Goal: Task Accomplishment & Management: Manage account settings

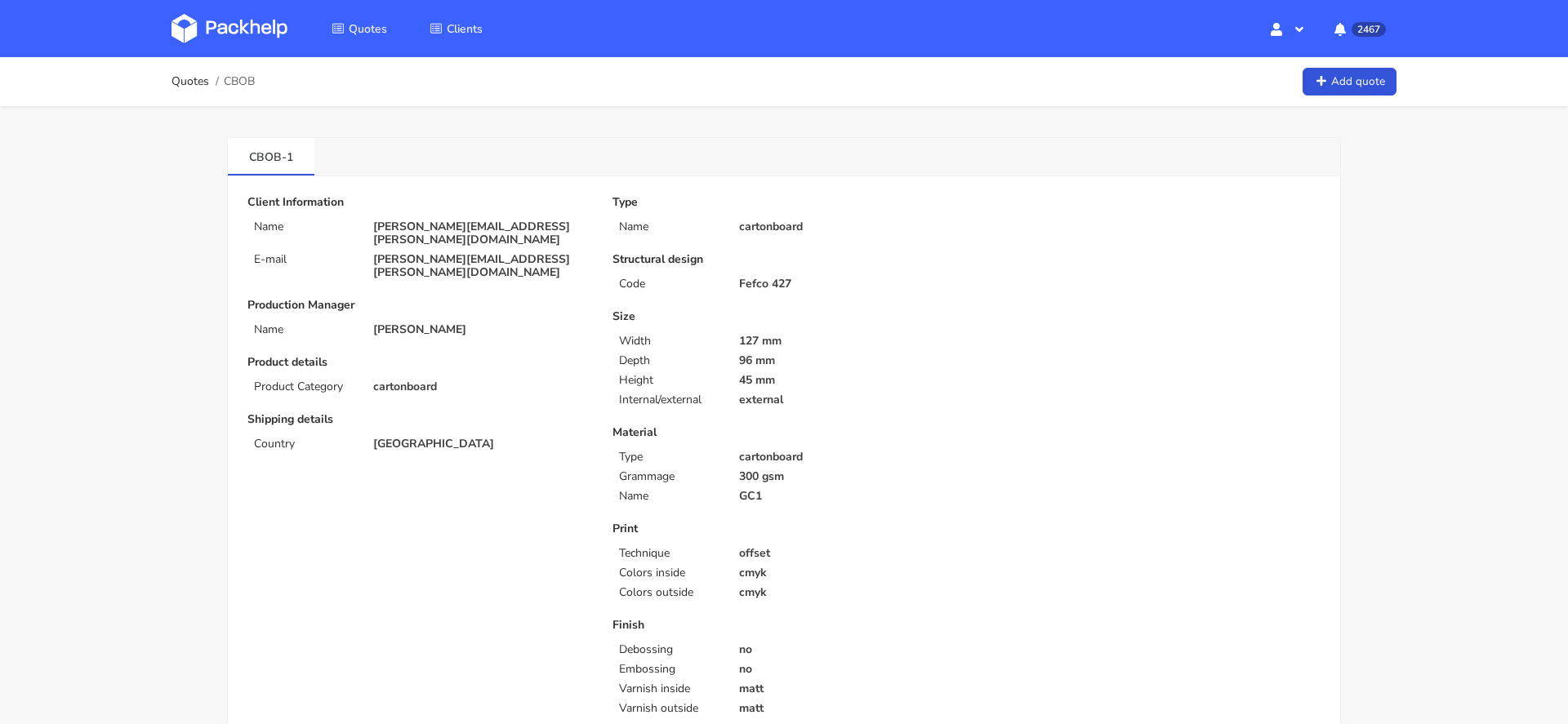
click at [415, 221] on p "konrad.kwiatkowski@sordlabs.com" at bounding box center [481, 233] width 216 height 26
copy div "konrad.kwiatkowski@sordlabs.com"
click at [241, 78] on span "CBOB" at bounding box center [239, 81] width 31 height 13
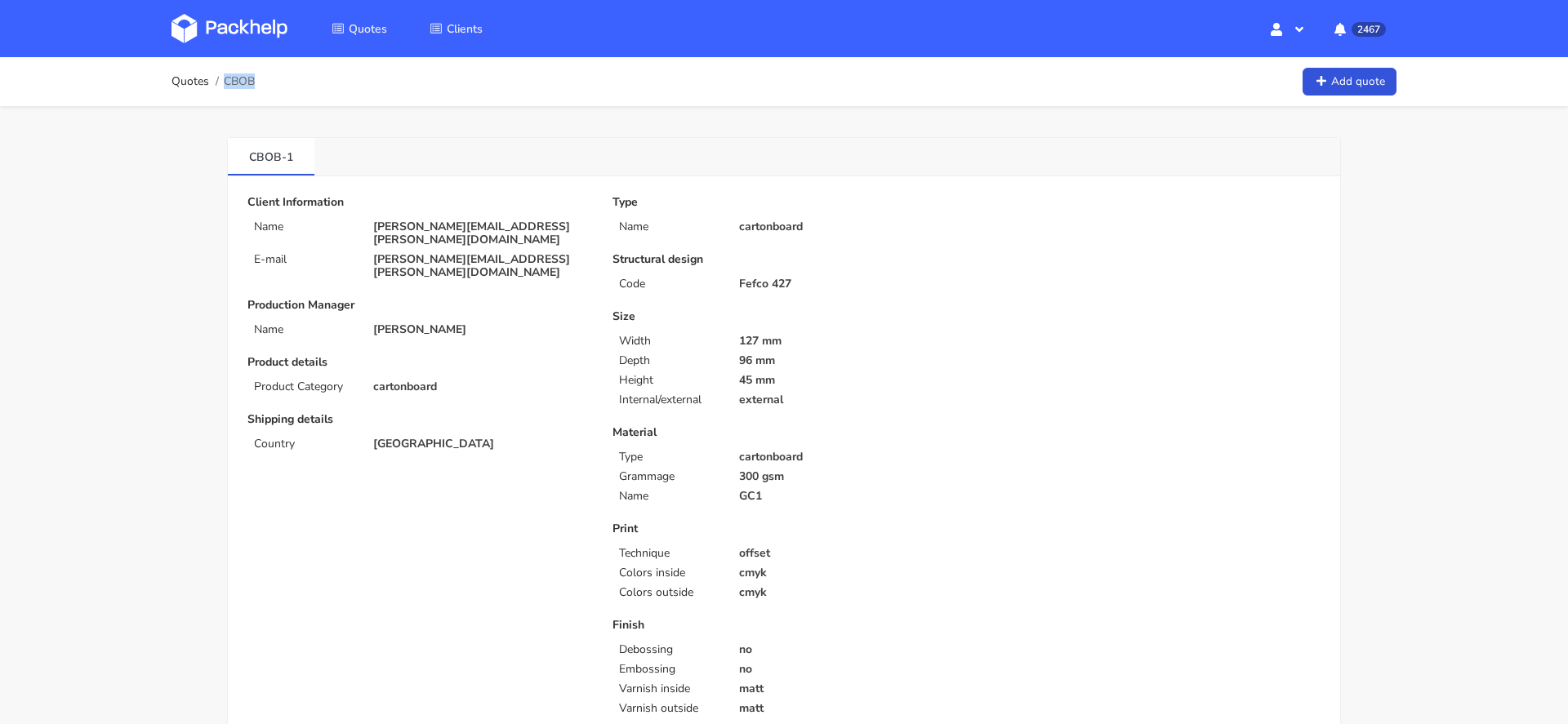
click at [241, 78] on span "CBOB" at bounding box center [239, 81] width 31 height 13
copy span "CBOB"
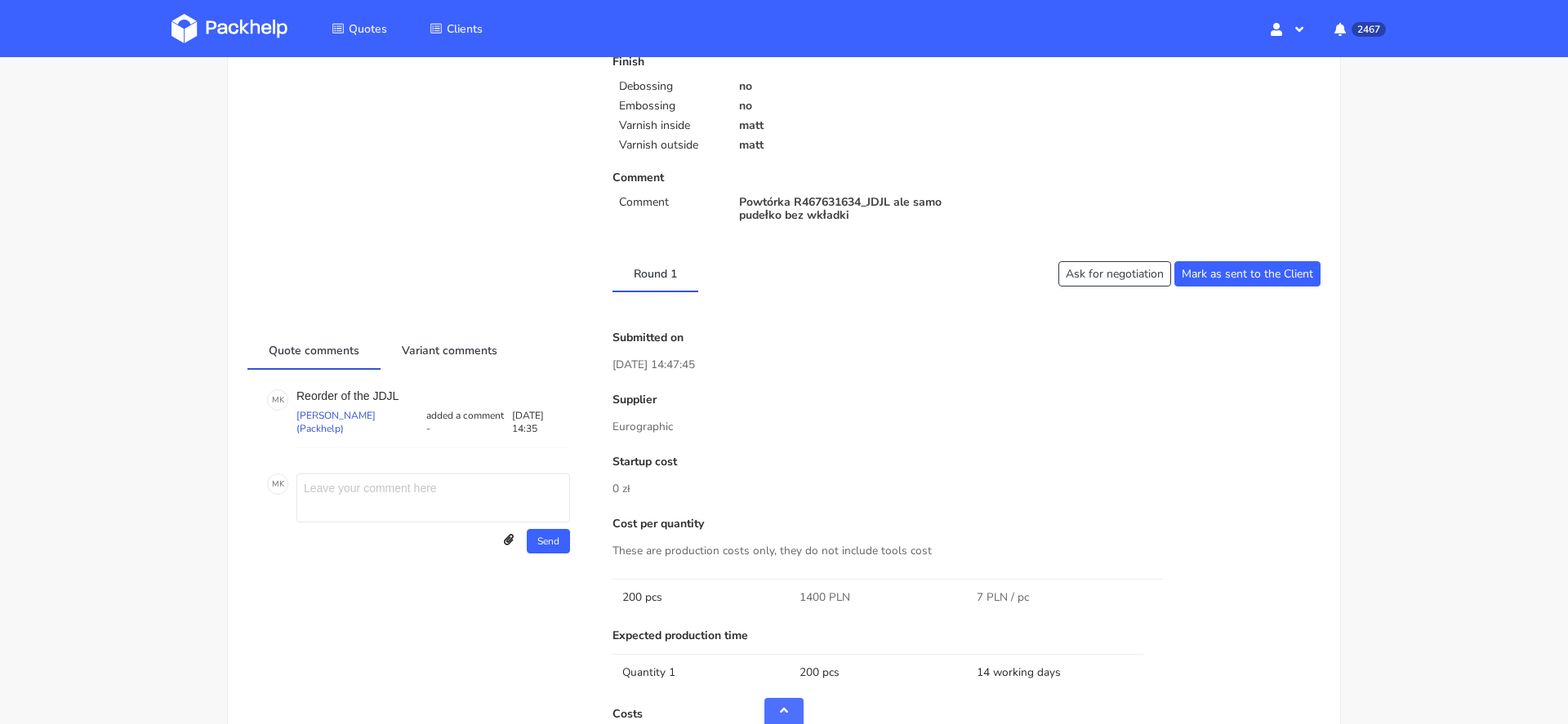
scroll to position [568, 0]
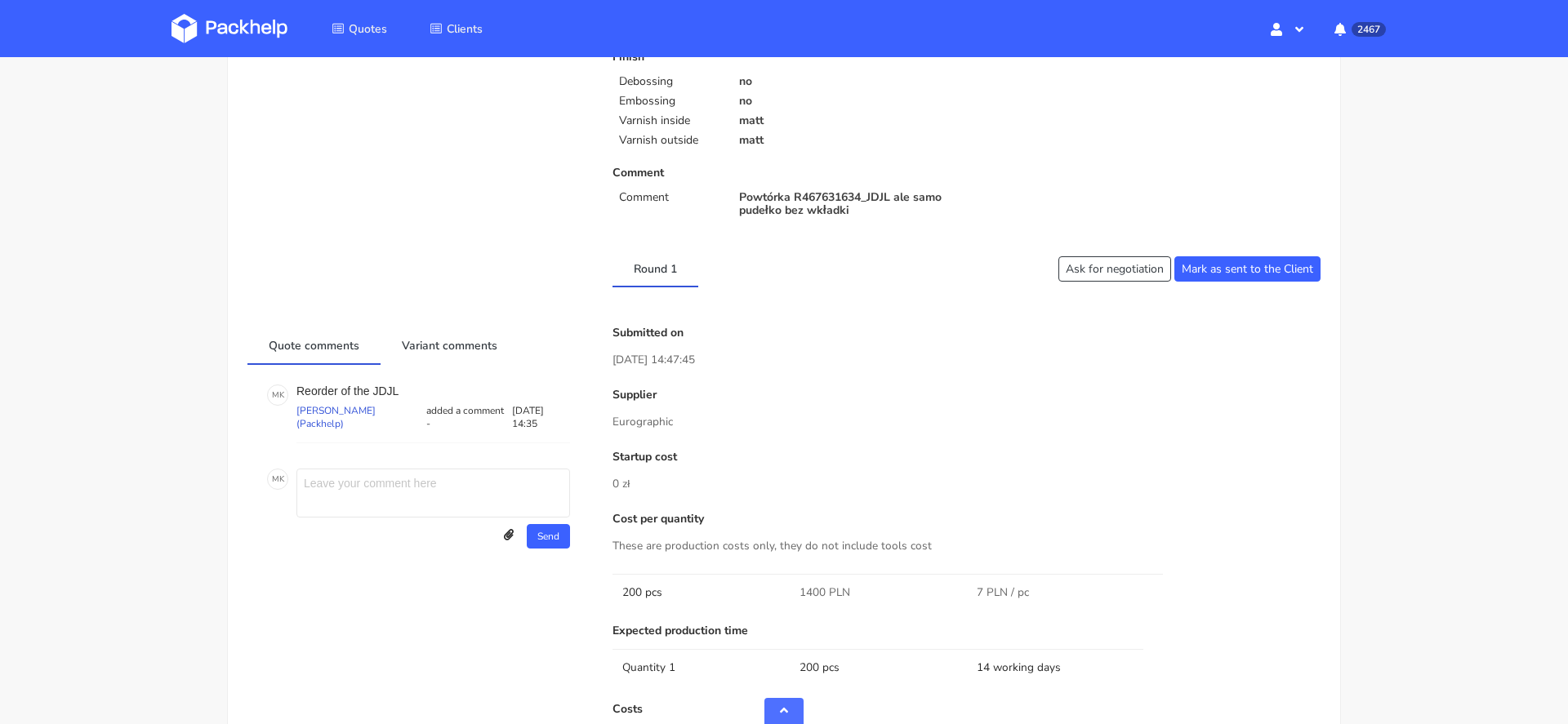
click at [822, 195] on p "Powtórka R467631634_JDJL ale samo pudełko bez wkładki" at bounding box center [847, 204] width 216 height 26
click at [870, 194] on p "Powtórka R467631634_JDJL ale samo pudełko bez wkładki" at bounding box center [847, 204] width 216 height 26
click at [861, 195] on p "Powtórka R467631634_JDJL ale samo pudełko bez wkładki" at bounding box center [847, 204] width 216 height 26
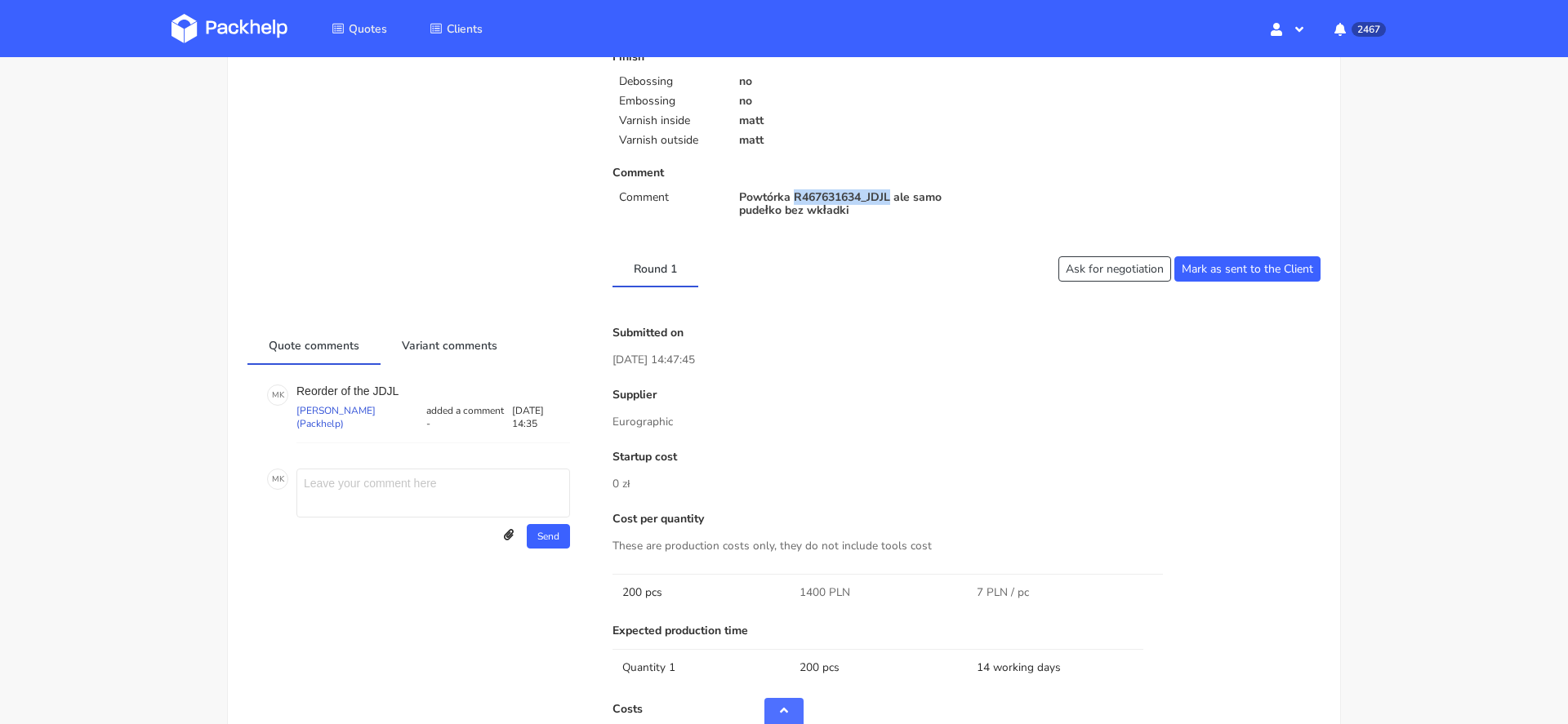
copy p "R467631634_JDJL"
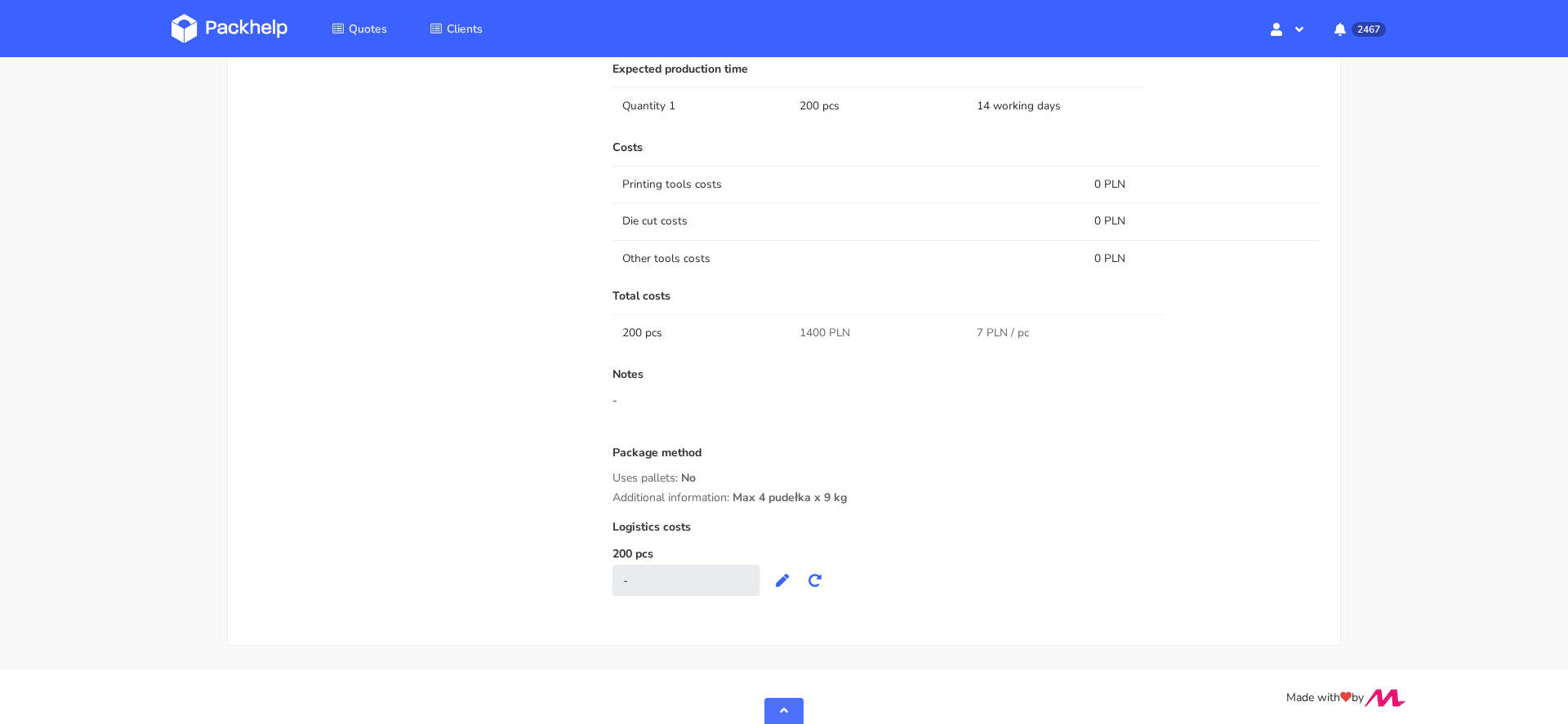
click at [813, 328] on span "1400 PLN" at bounding box center [824, 333] width 50 height 16
copy span "1400"
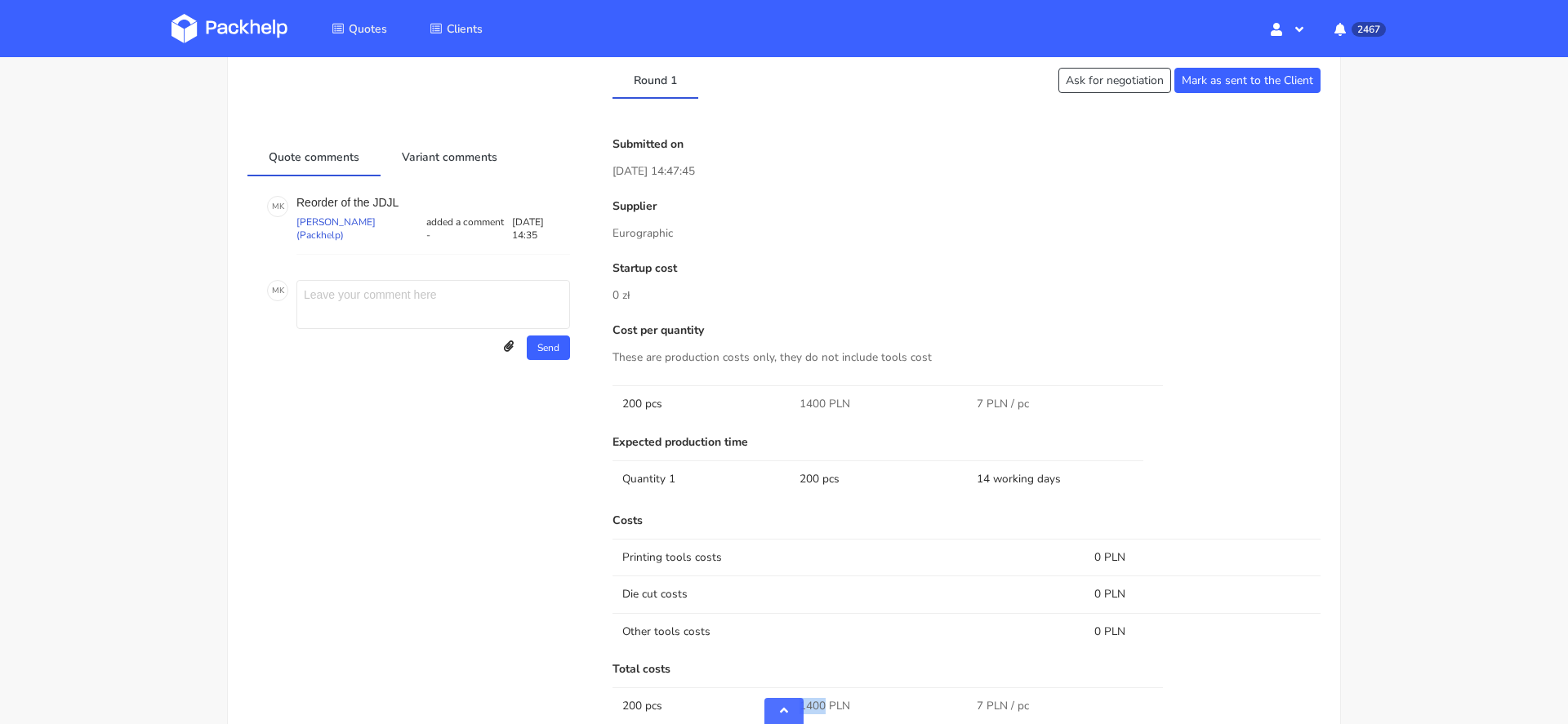
scroll to position [754, 0]
click at [236, 21] on img at bounding box center [229, 28] width 116 height 30
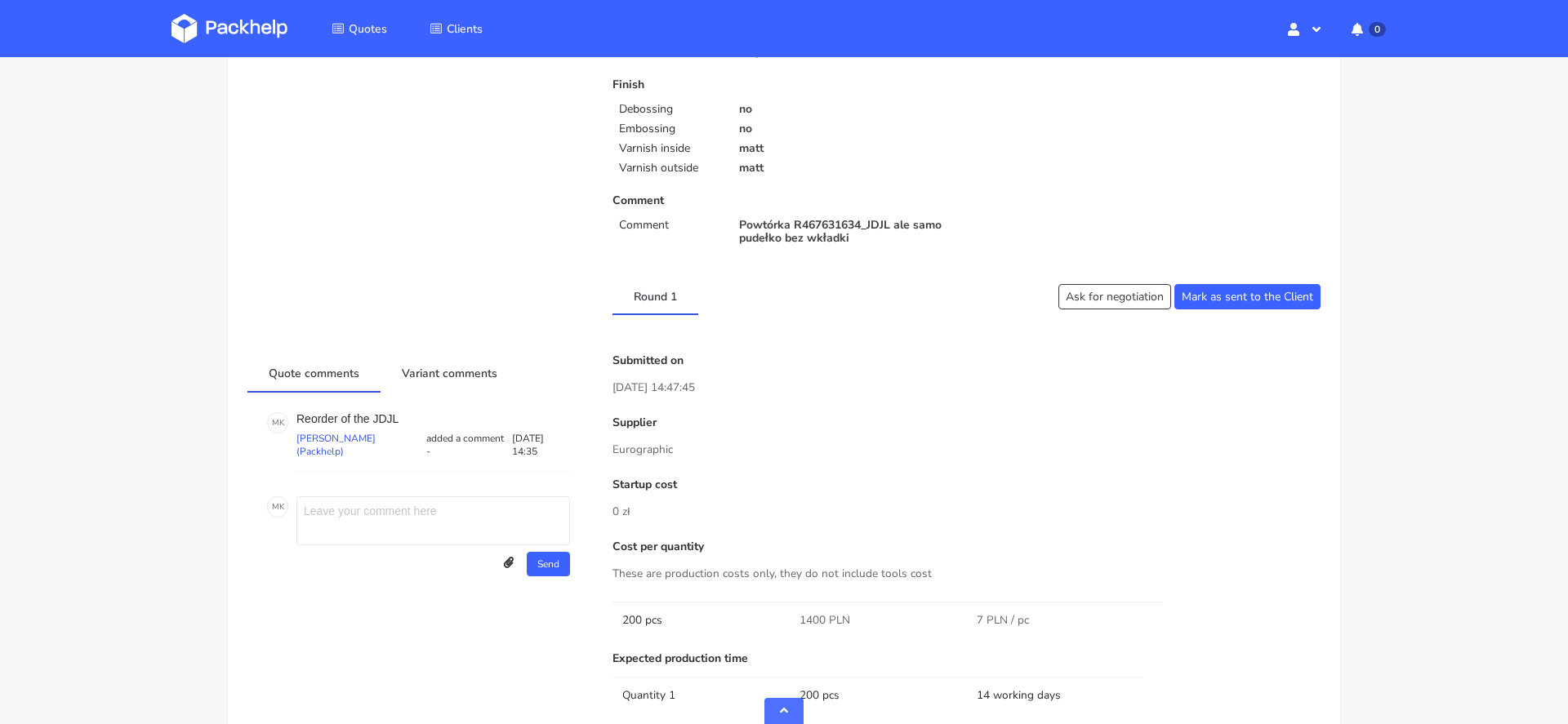
scroll to position [588, 0]
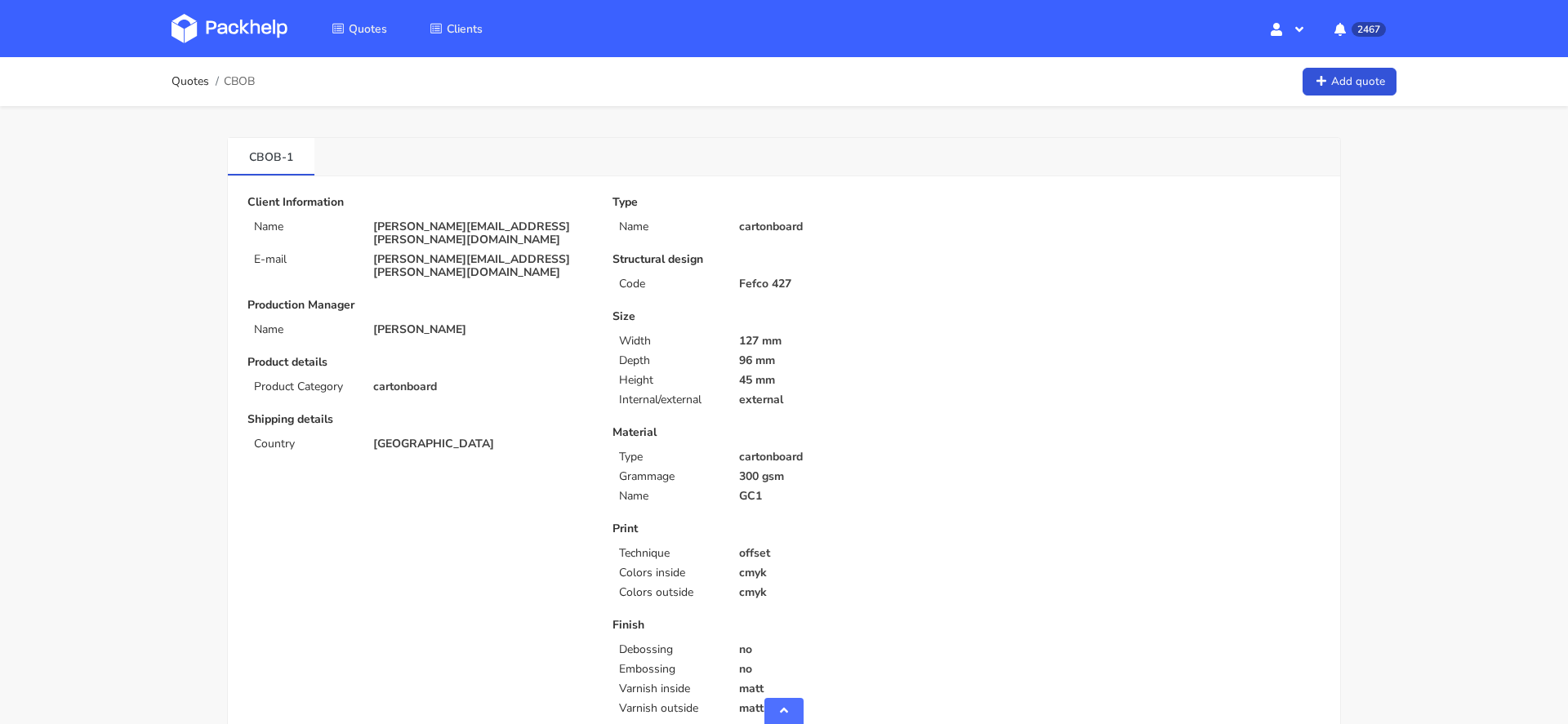
scroll to position [588, 0]
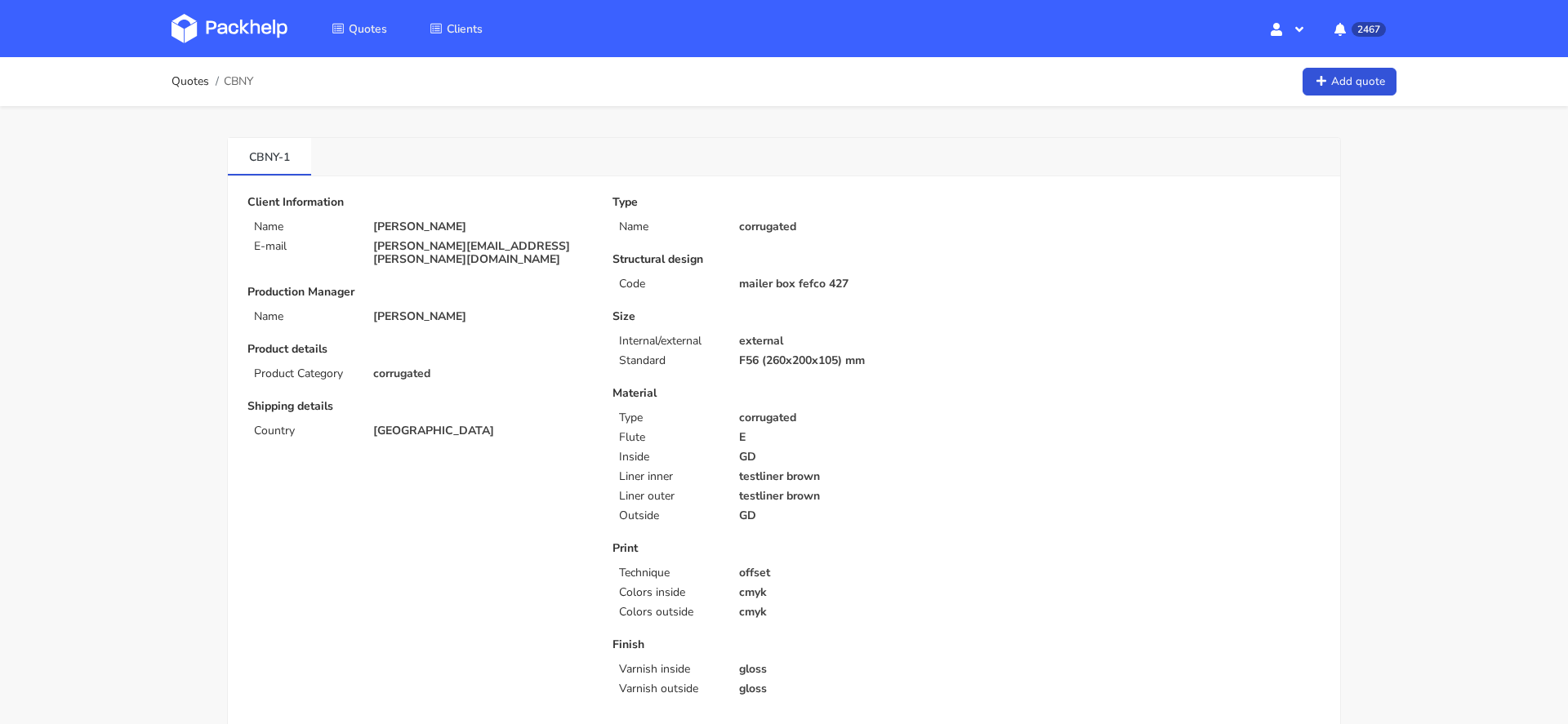
click at [247, 29] on img at bounding box center [229, 28] width 116 height 30
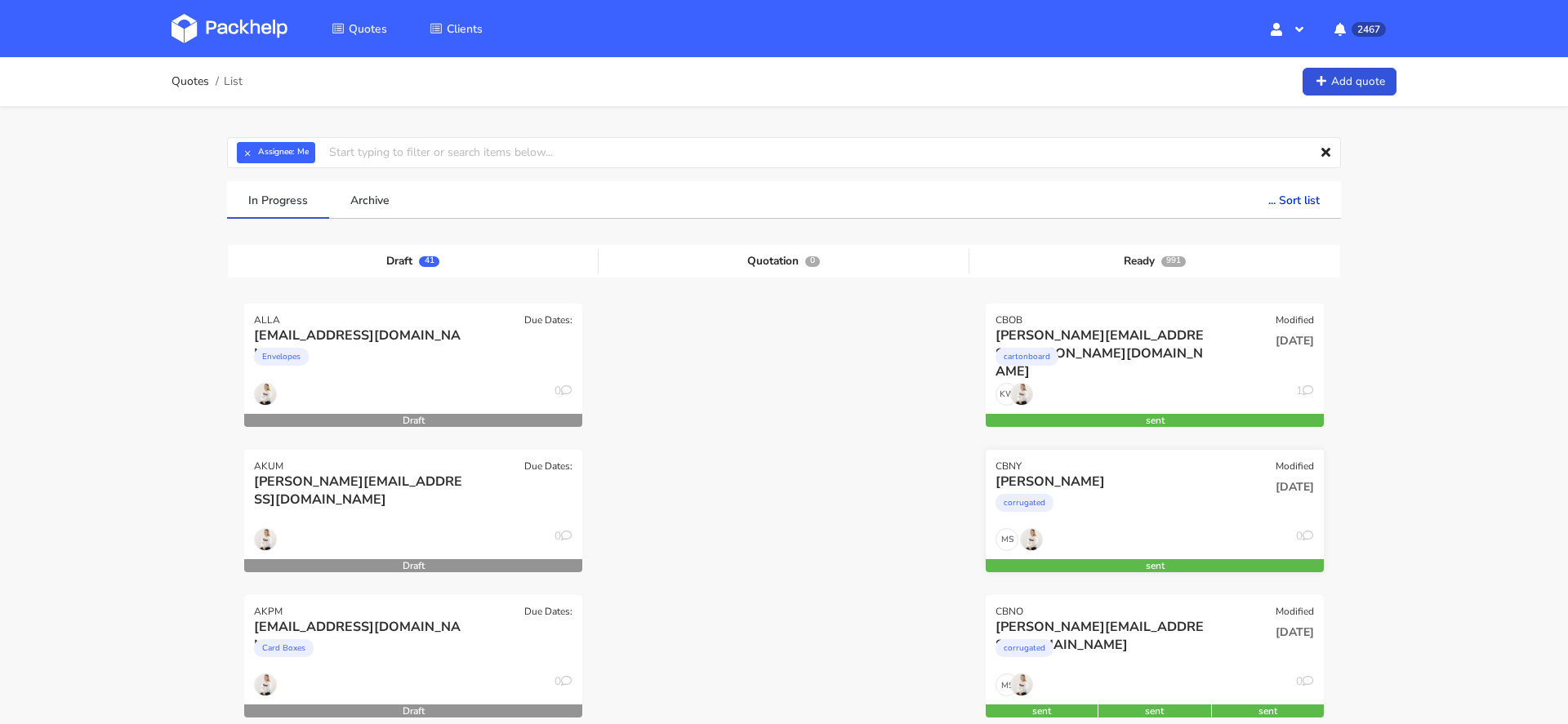
click at [1140, 502] on div "corrugated" at bounding box center [1104, 507] width 216 height 32
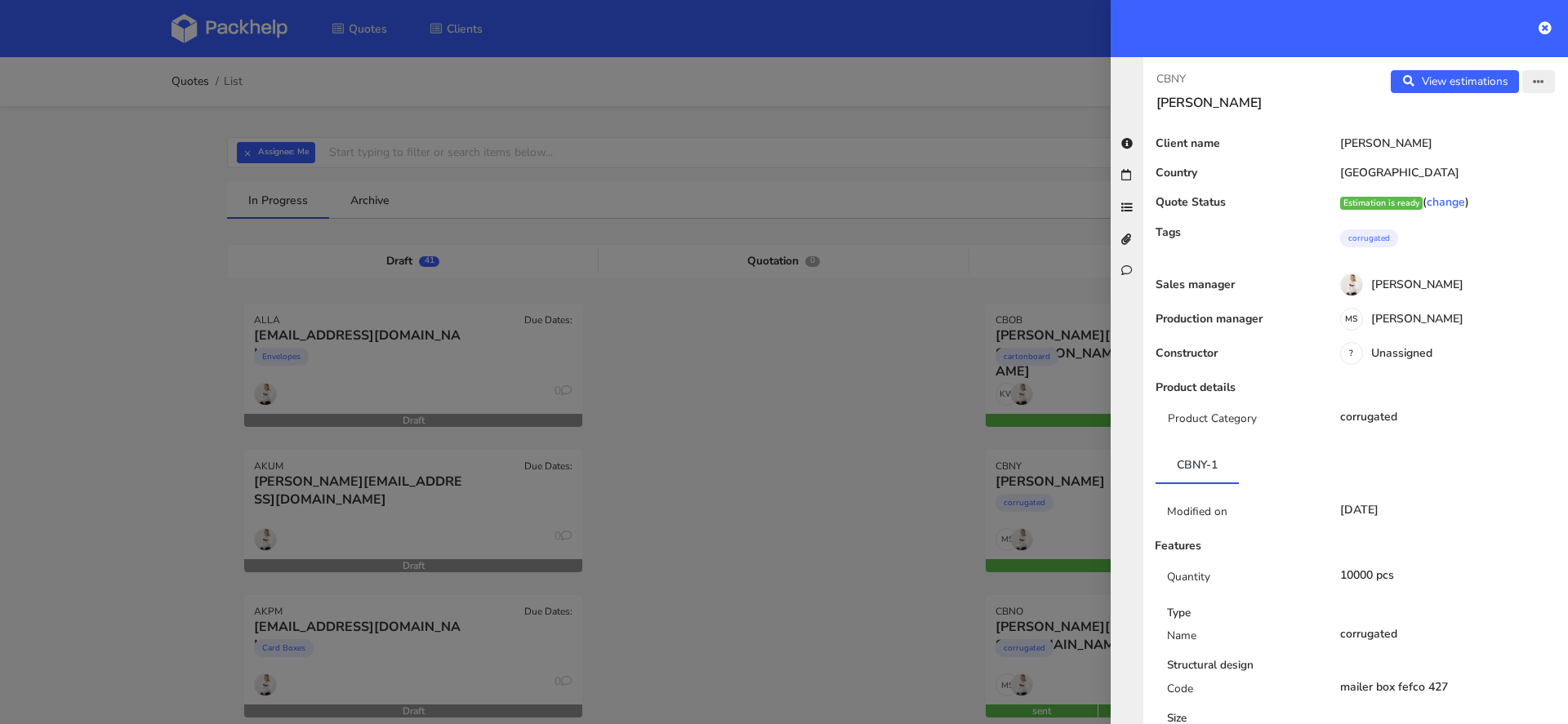
click at [1533, 89] on button "button" at bounding box center [1538, 81] width 32 height 23
click at [1483, 146] on link "Edit quote" at bounding box center [1485, 144] width 144 height 27
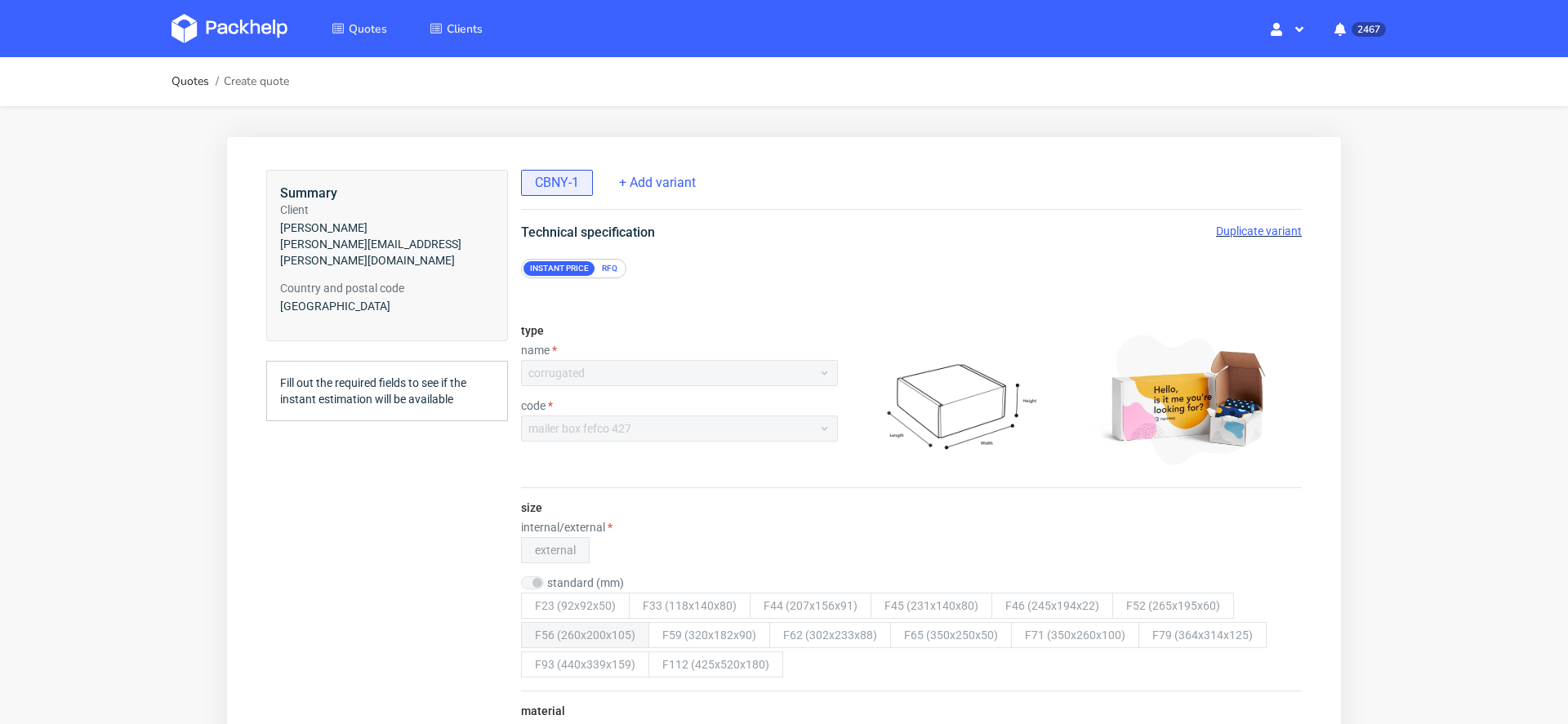
click at [1243, 230] on span "Duplicate variant" at bounding box center [1259, 231] width 86 height 13
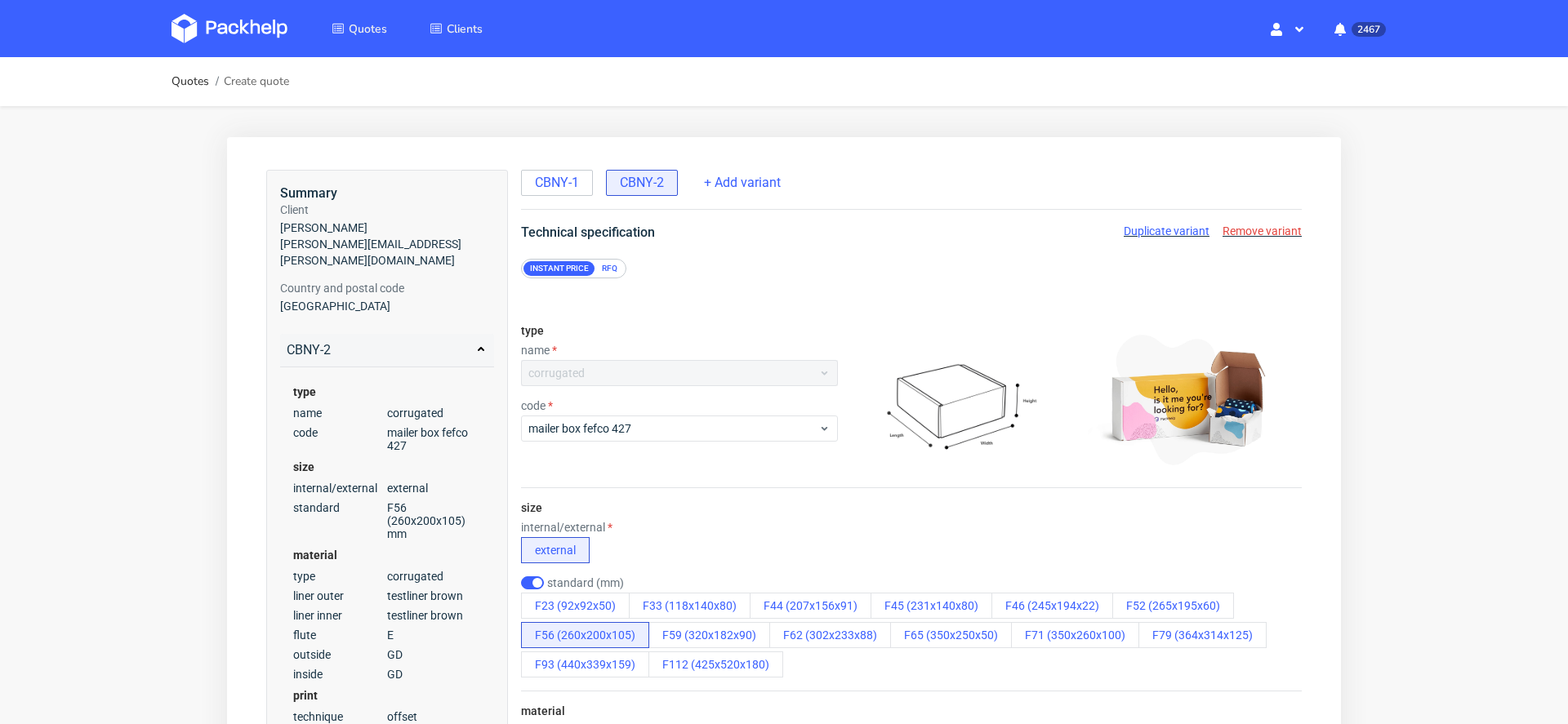
scroll to position [1282, 0]
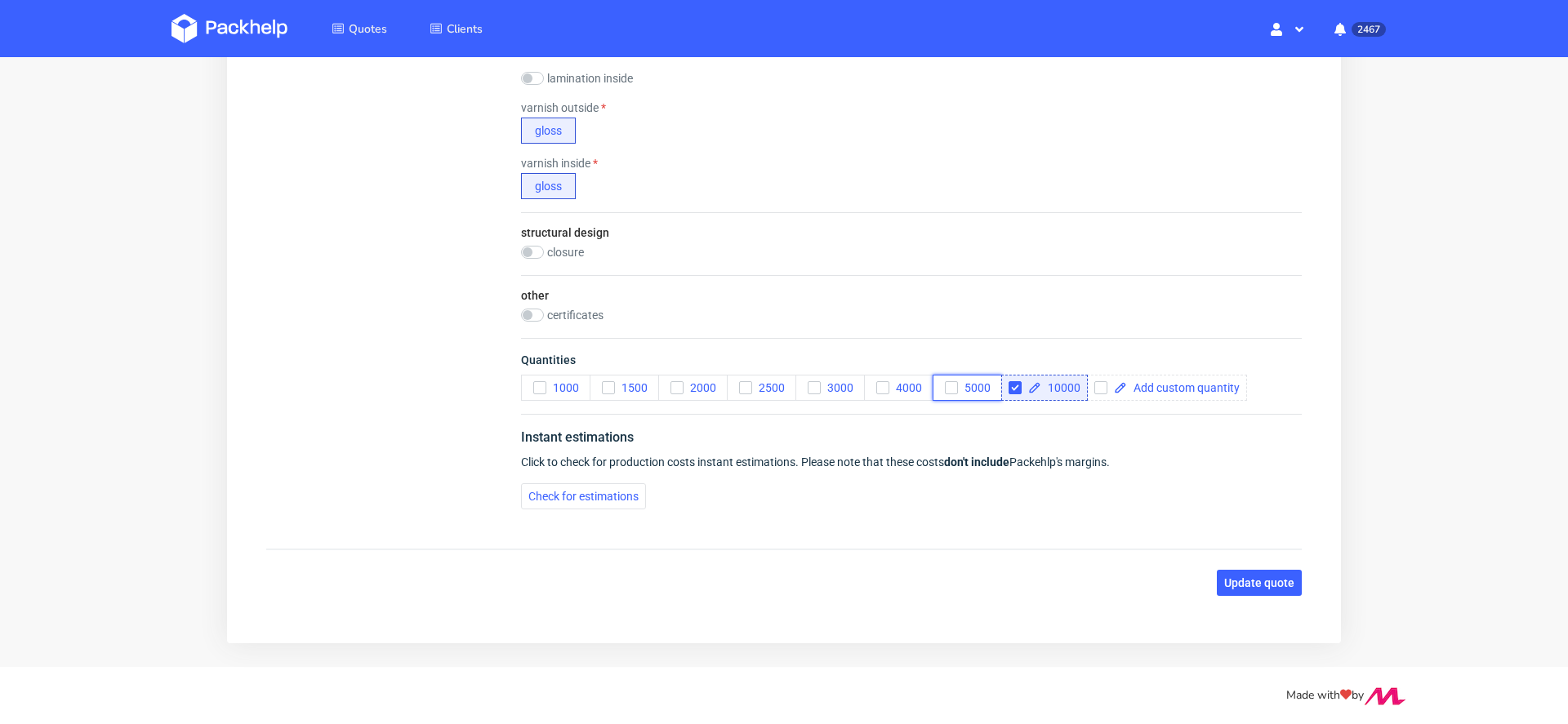
click at [975, 385] on span "5000" at bounding box center [974, 388] width 32 height 13
click at [1053, 386] on span "10000" at bounding box center [1060, 388] width 39 height 11
click at [1017, 382] on input "checkbox" at bounding box center [1014, 388] width 13 height 13
checkbox input "false"
click at [1224, 577] on span "Update quote" at bounding box center [1259, 583] width 70 height 11
